Goal: Task Accomplishment & Management: Use online tool/utility

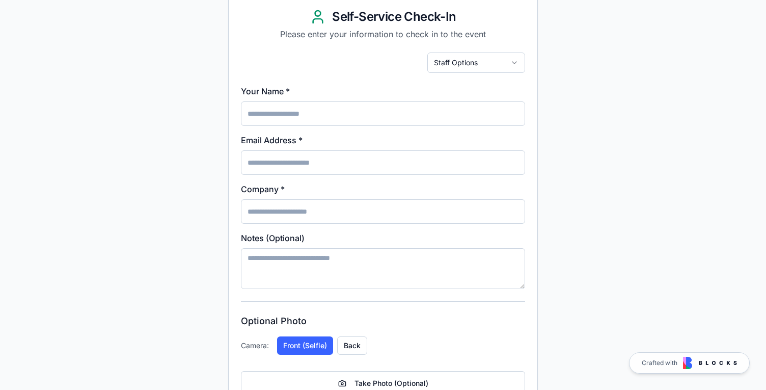
scroll to position [93, 0]
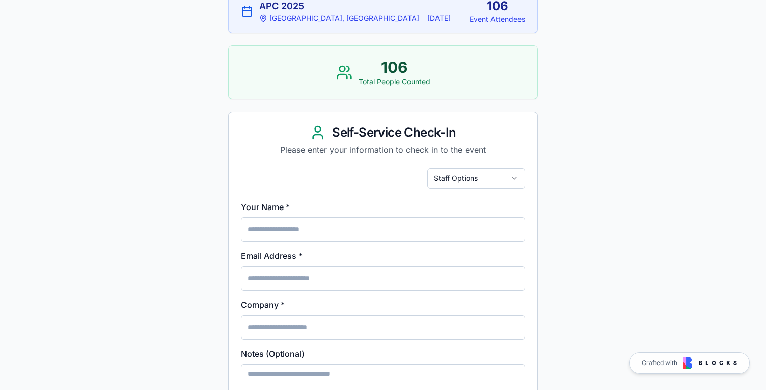
click at [464, 178] on html "Event Check-In Select Event: APC 2025 Active APC 2025 [GEOGRAPHIC_DATA], [GEOGR…" at bounding box center [383, 259] width 766 height 704
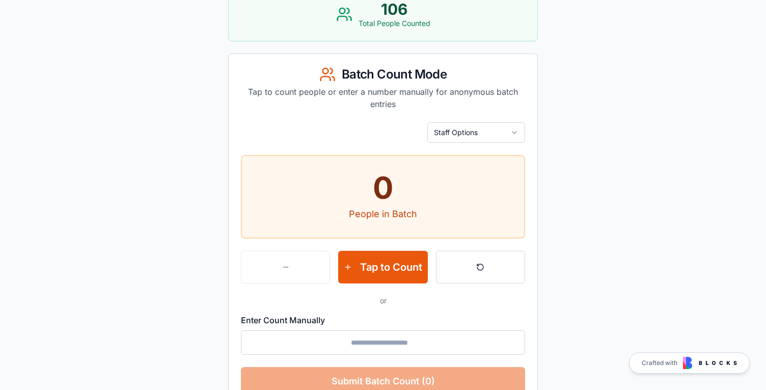
scroll to position [154, 0]
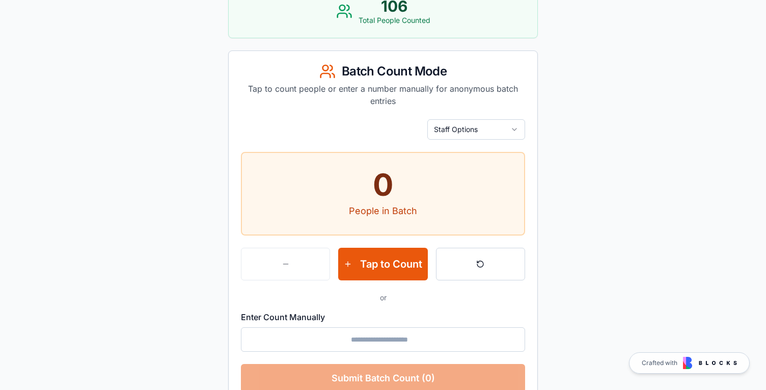
click at [391, 189] on div "0" at bounding box center [383, 184] width 282 height 31
click at [394, 267] on button "Tap to Count" at bounding box center [382, 264] width 89 height 33
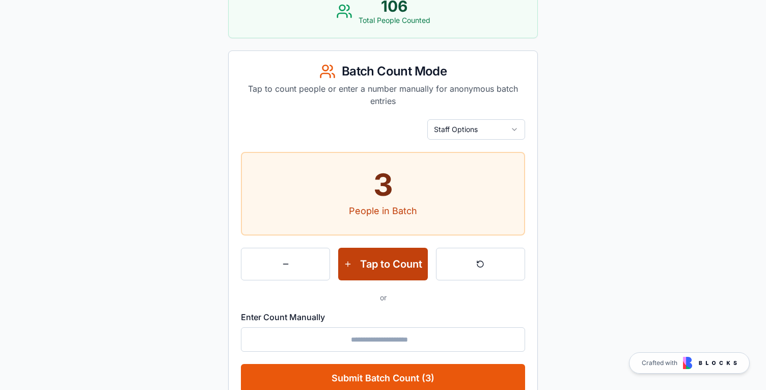
click at [394, 267] on button "Tap to Count" at bounding box center [382, 264] width 89 height 33
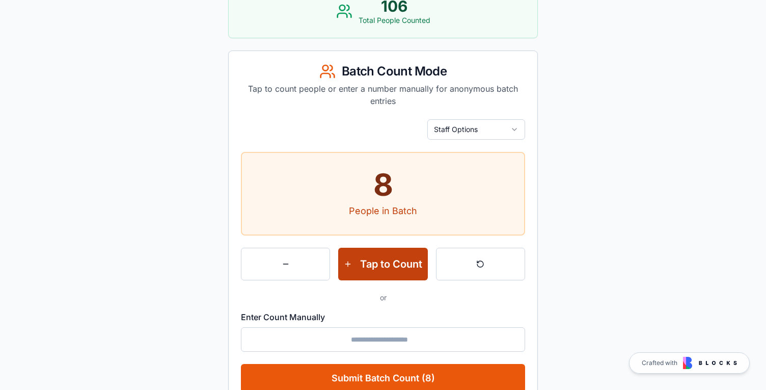
click at [394, 267] on button "Tap to Count" at bounding box center [382, 264] width 89 height 33
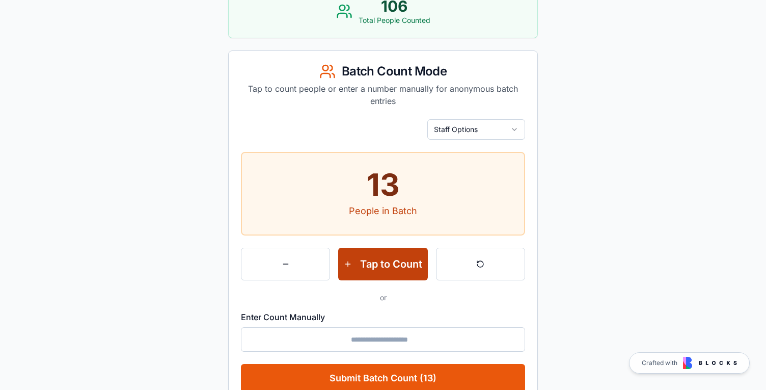
click at [394, 267] on button "Tap to Count" at bounding box center [382, 264] width 89 height 33
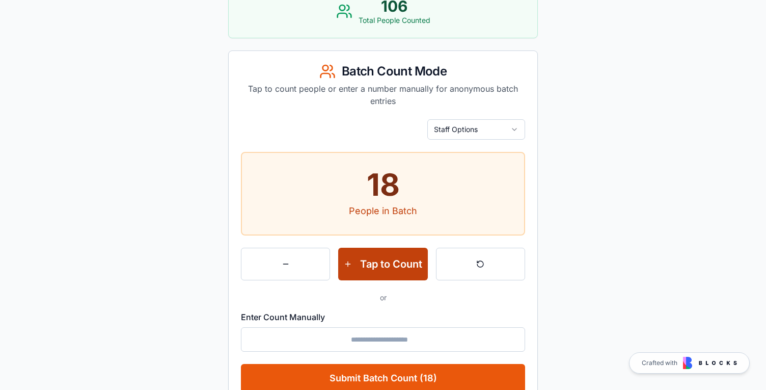
click at [394, 267] on button "Tap to Count" at bounding box center [382, 264] width 89 height 33
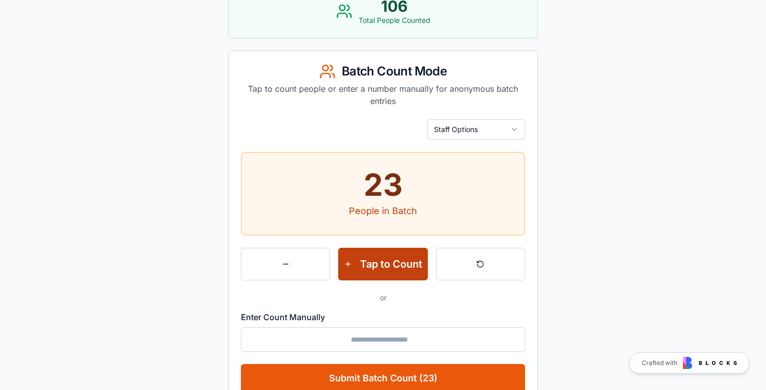
click at [394, 267] on button "Tap to Count" at bounding box center [382, 264] width 89 height 33
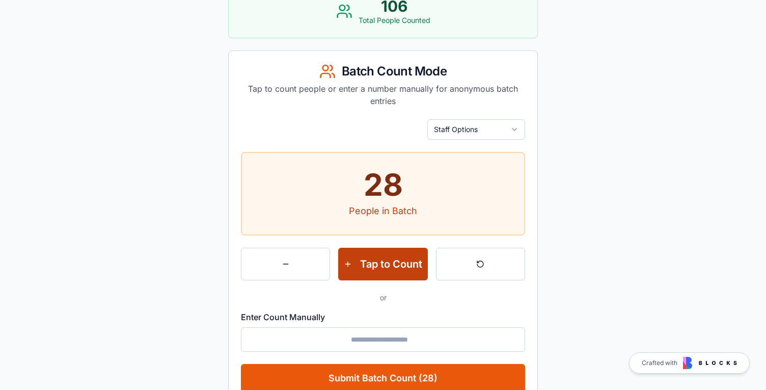
click at [394, 267] on button "Tap to Count" at bounding box center [382, 264] width 89 height 33
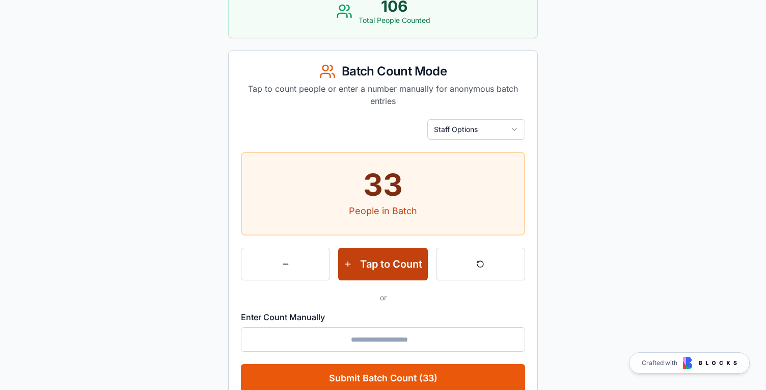
click at [394, 267] on button "Tap to Count" at bounding box center [382, 264] width 89 height 33
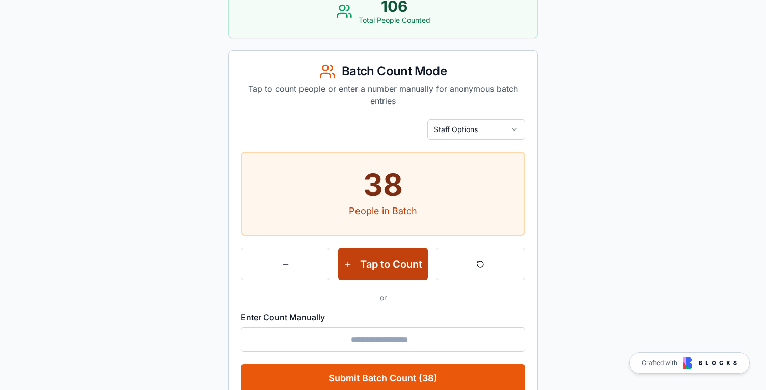
click at [394, 267] on button "Tap to Count" at bounding box center [382, 264] width 89 height 33
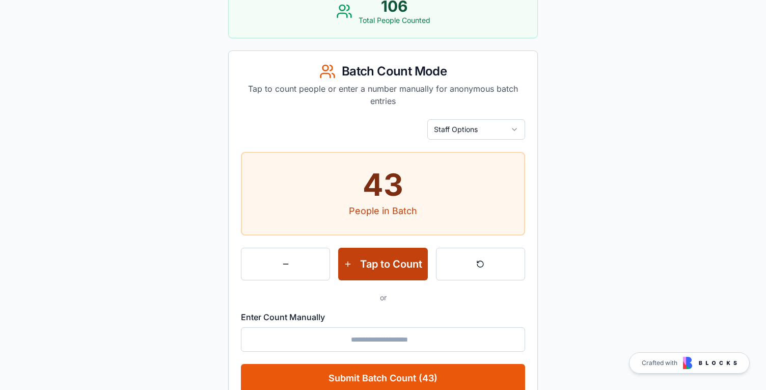
click at [394, 267] on button "Tap to Count" at bounding box center [382, 264] width 89 height 33
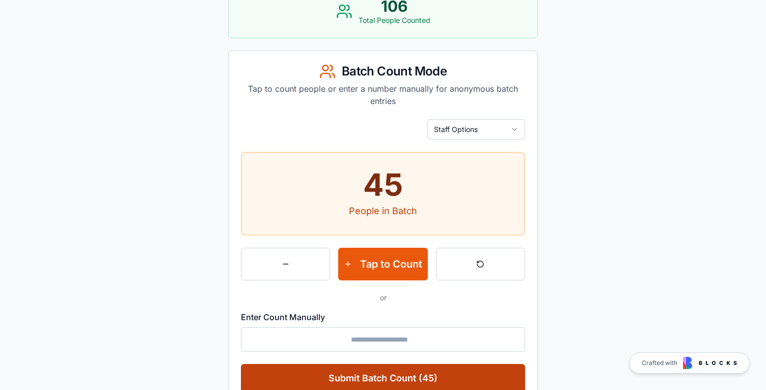
click at [391, 378] on button "Submit Batch Count (45)" at bounding box center [383, 378] width 284 height 29
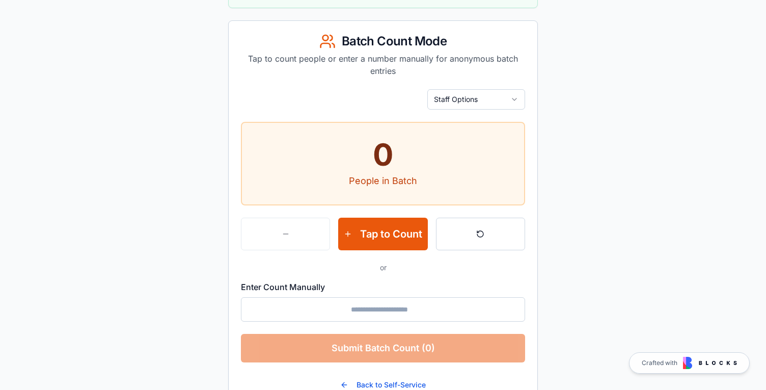
scroll to position [218, 0]
